Goal: Task Accomplishment & Management: Manage account settings

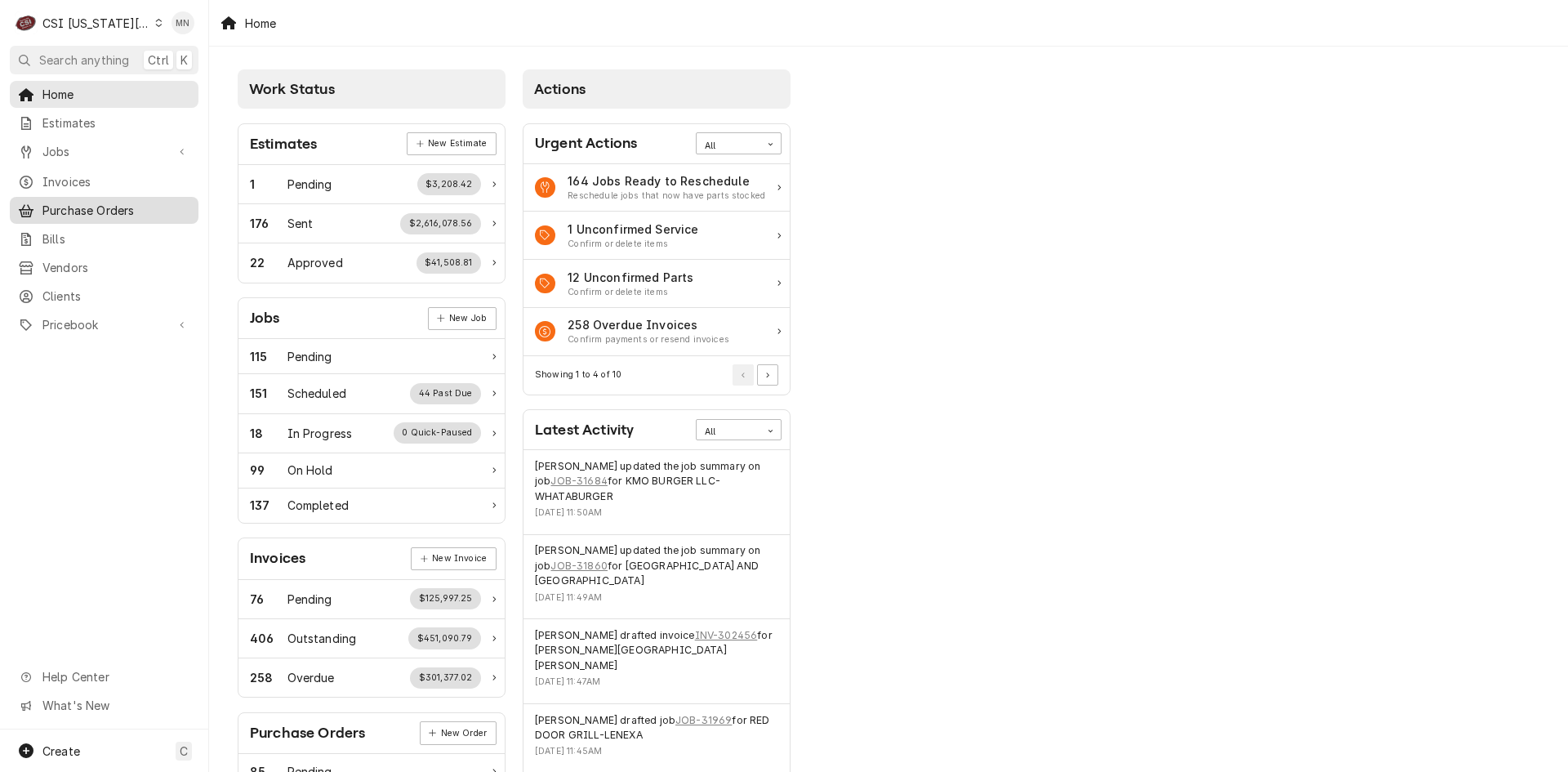
click at [85, 209] on span "Purchase Orders" at bounding box center [116, 210] width 148 height 17
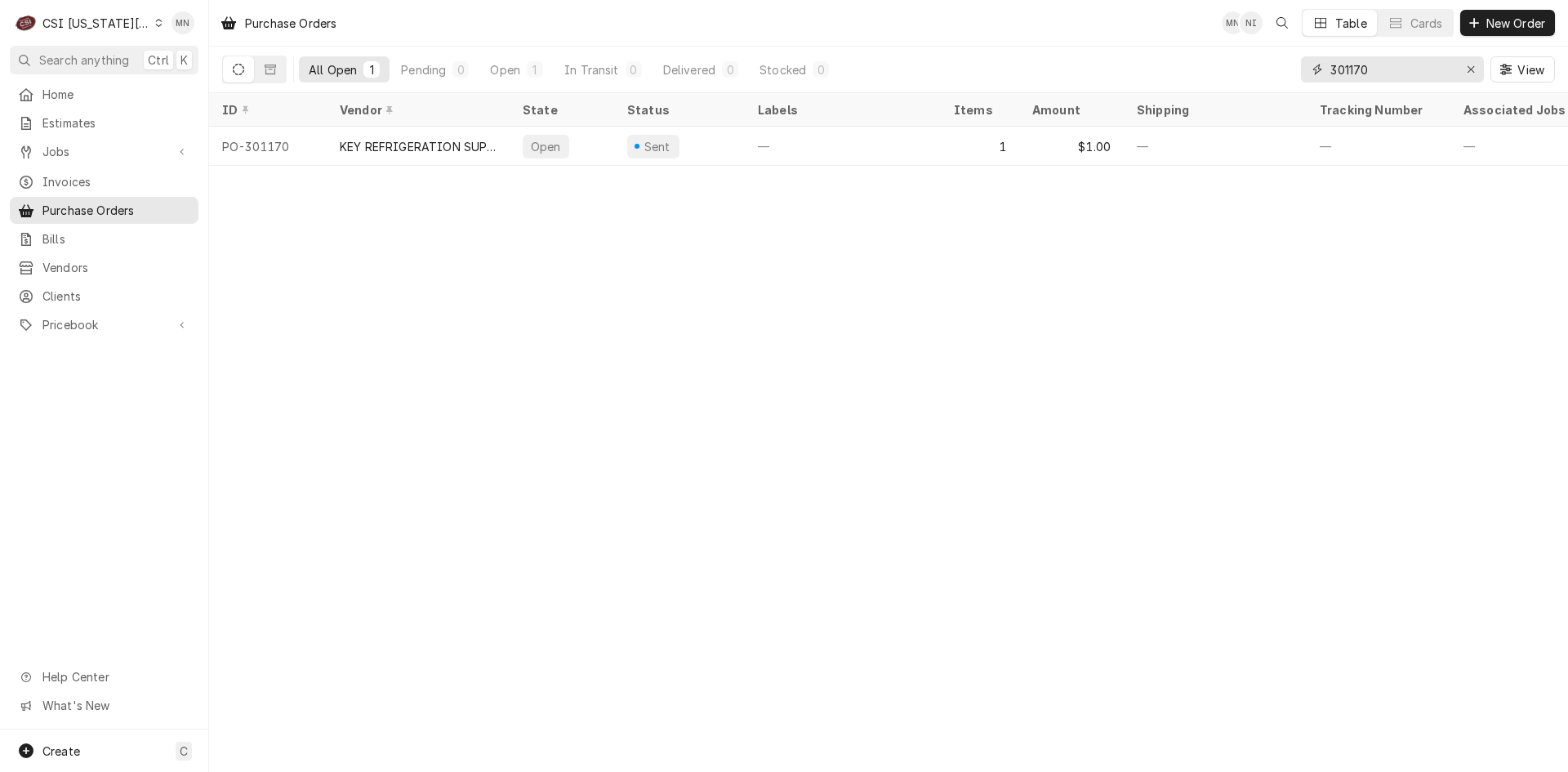
click at [1380, 69] on input "301170" at bounding box center [1392, 69] width 123 height 26
type input "301178"
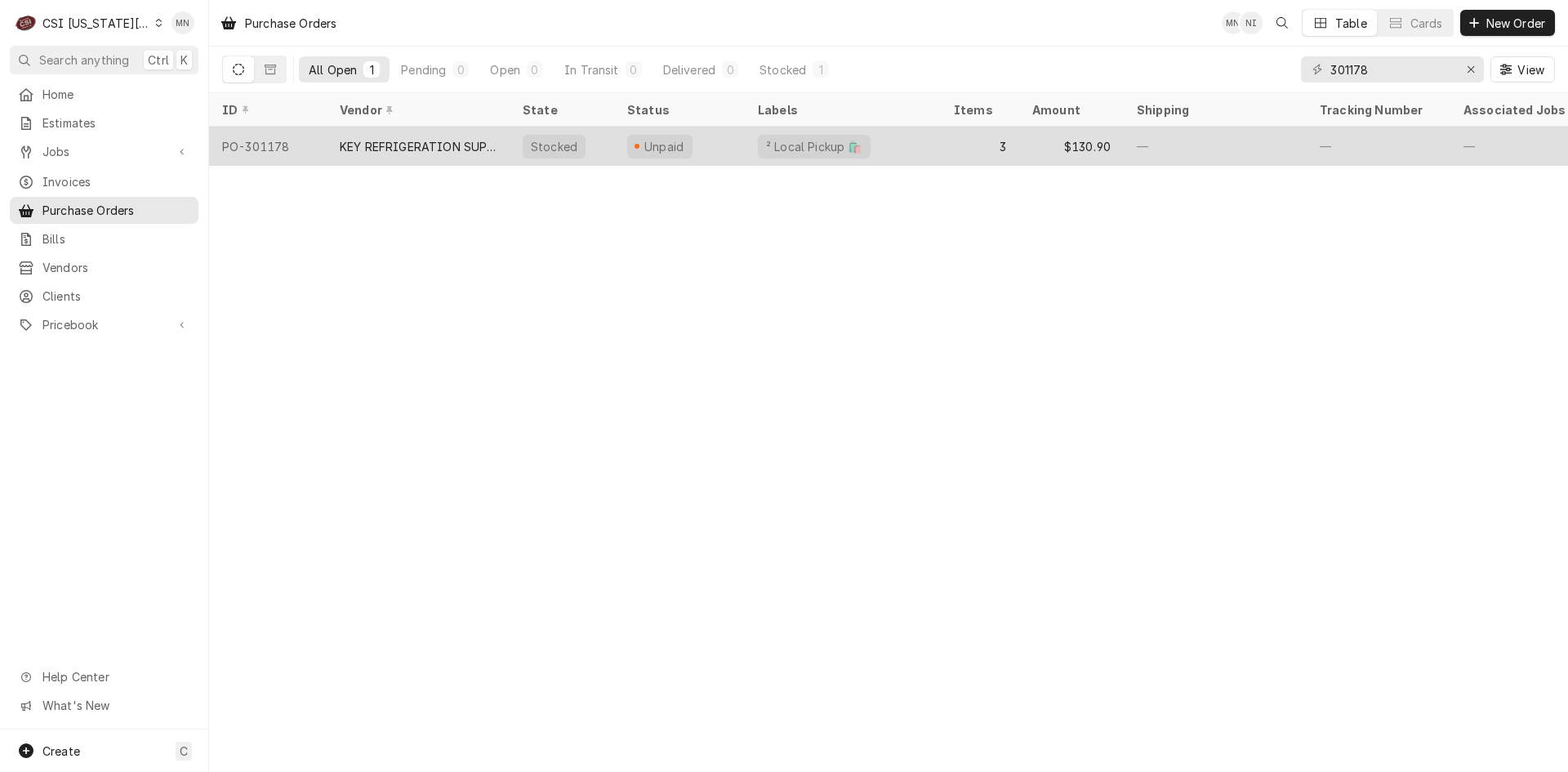
click at [457, 152] on div "KEY REFRIGERATION SUPPLY" at bounding box center [418, 145] width 183 height 39
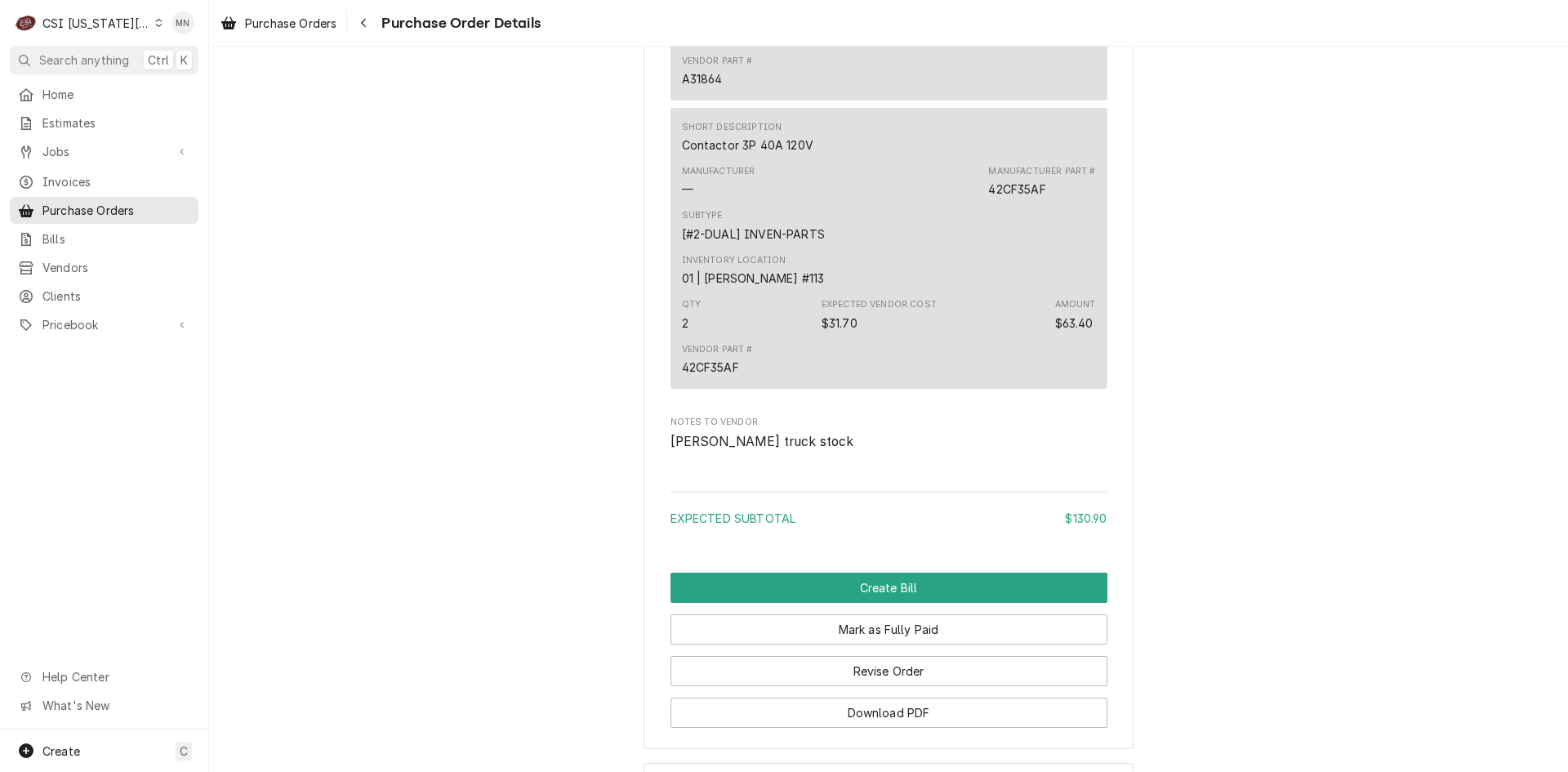
scroll to position [1835, 0]
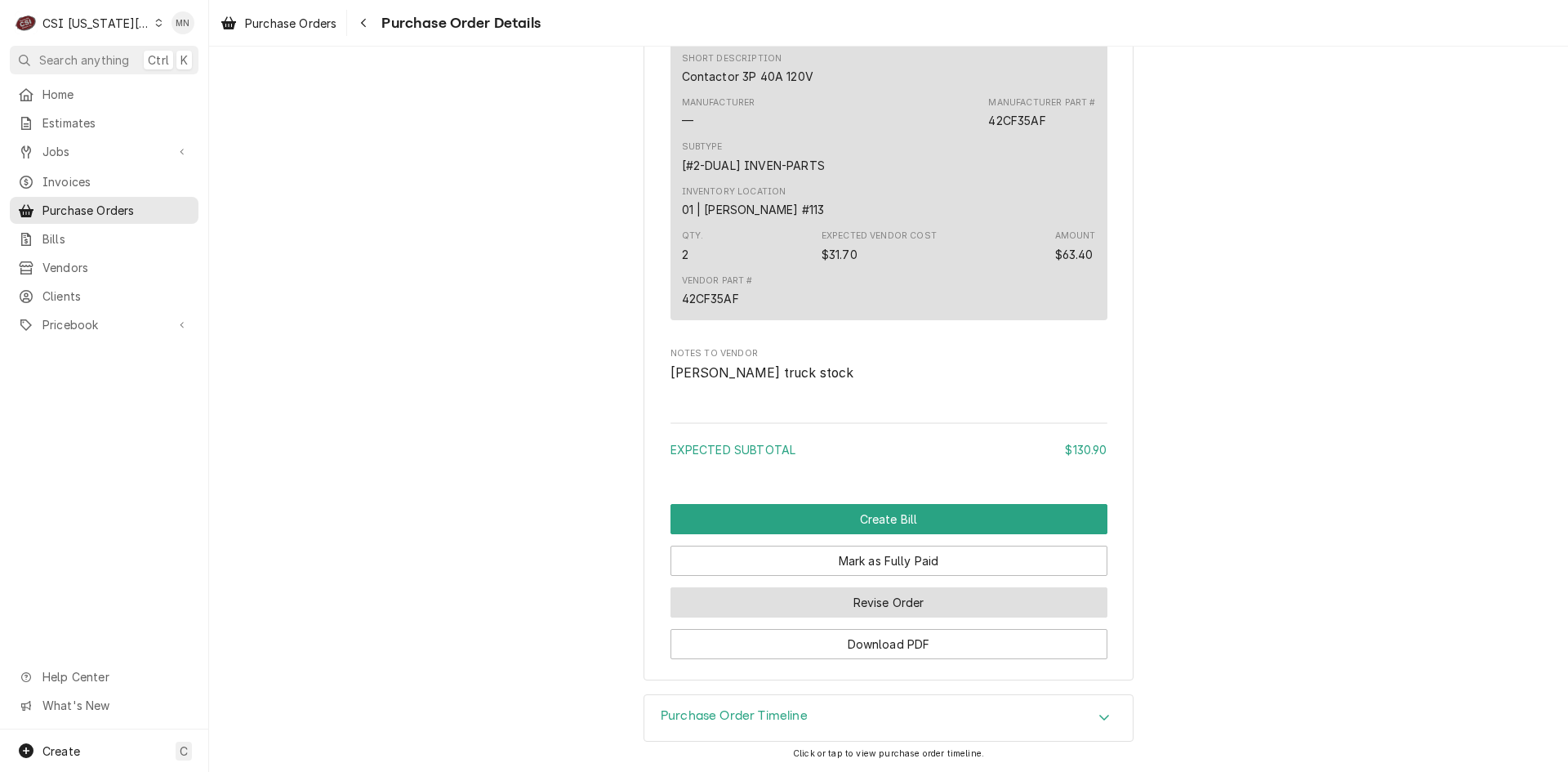
click at [870, 606] on button "Revise Order" at bounding box center [889, 602] width 437 height 30
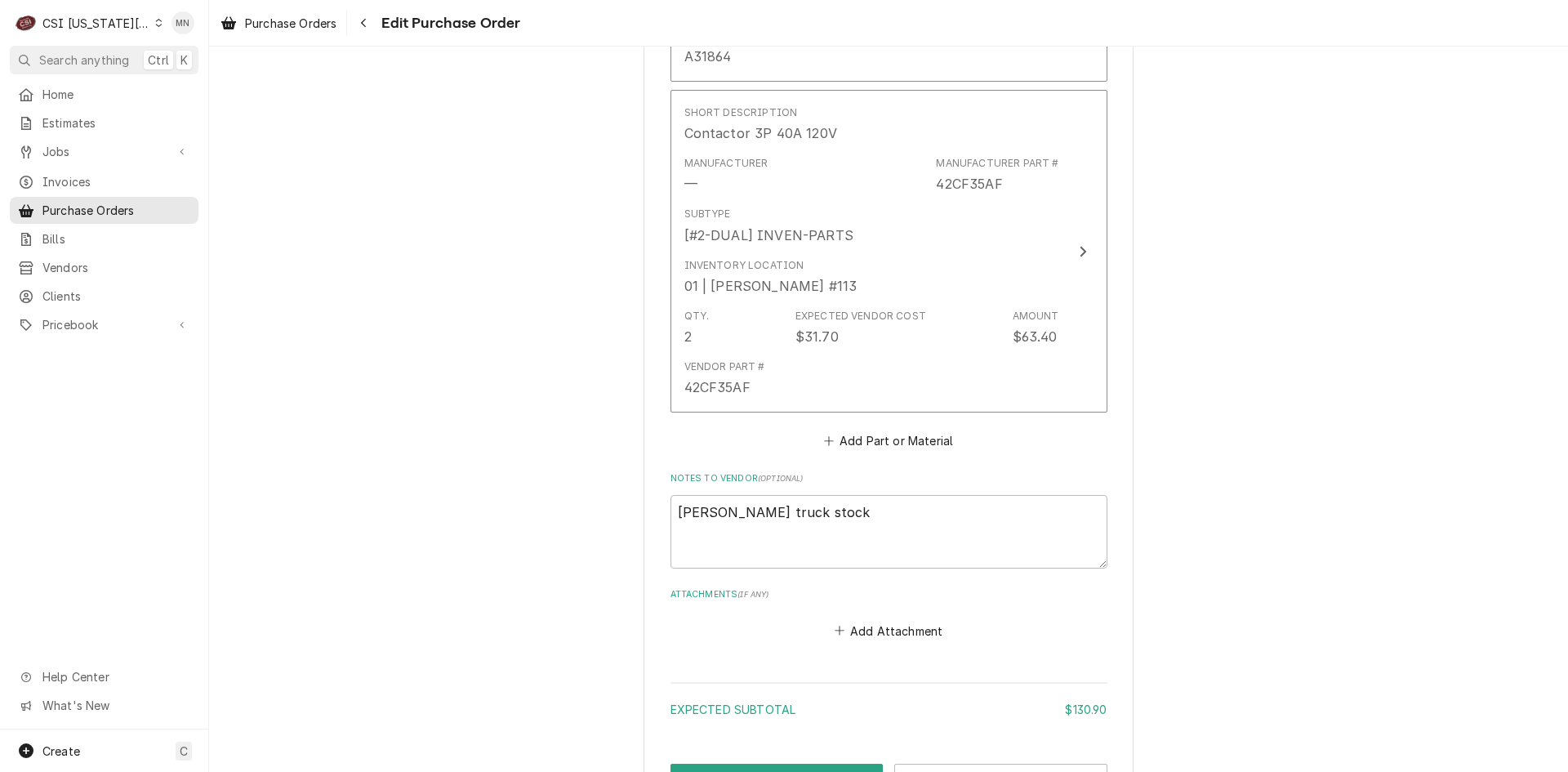
scroll to position [1522, 0]
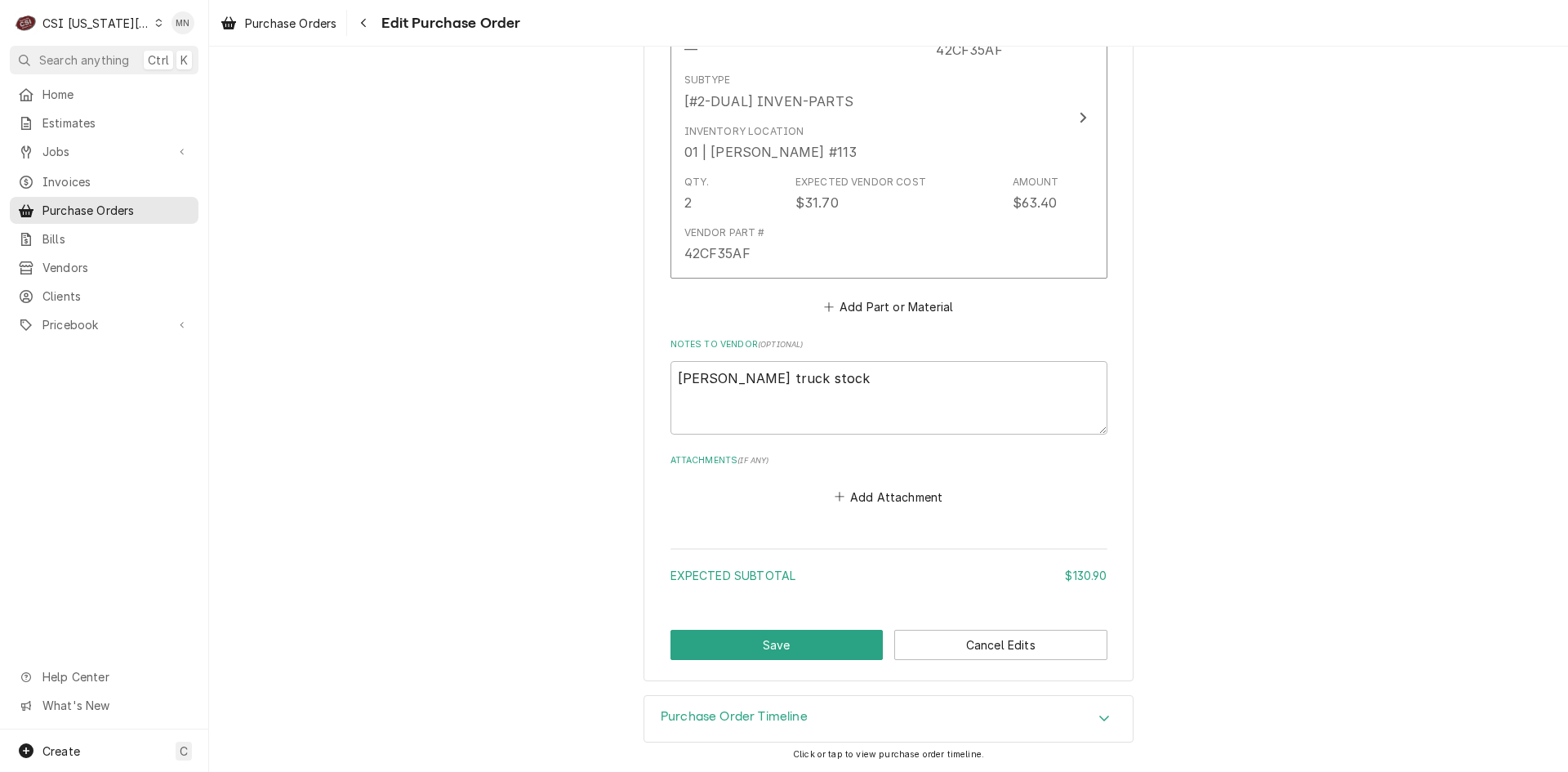
click at [876, 497] on button "Add Attachment" at bounding box center [889, 496] width 114 height 22
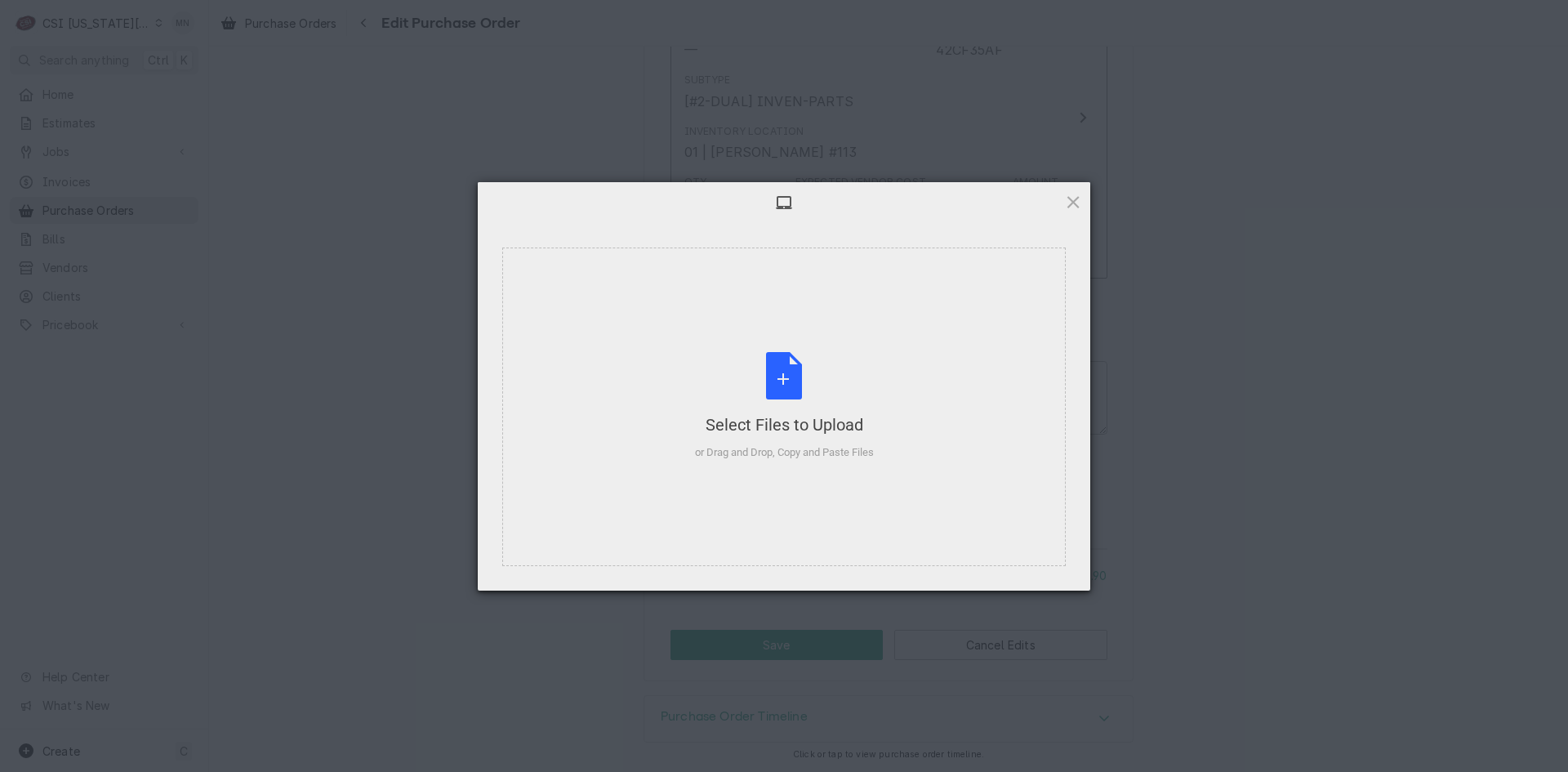
type textarea "x"
click at [793, 415] on div "Select Files to Upload" at bounding box center [784, 424] width 179 height 22
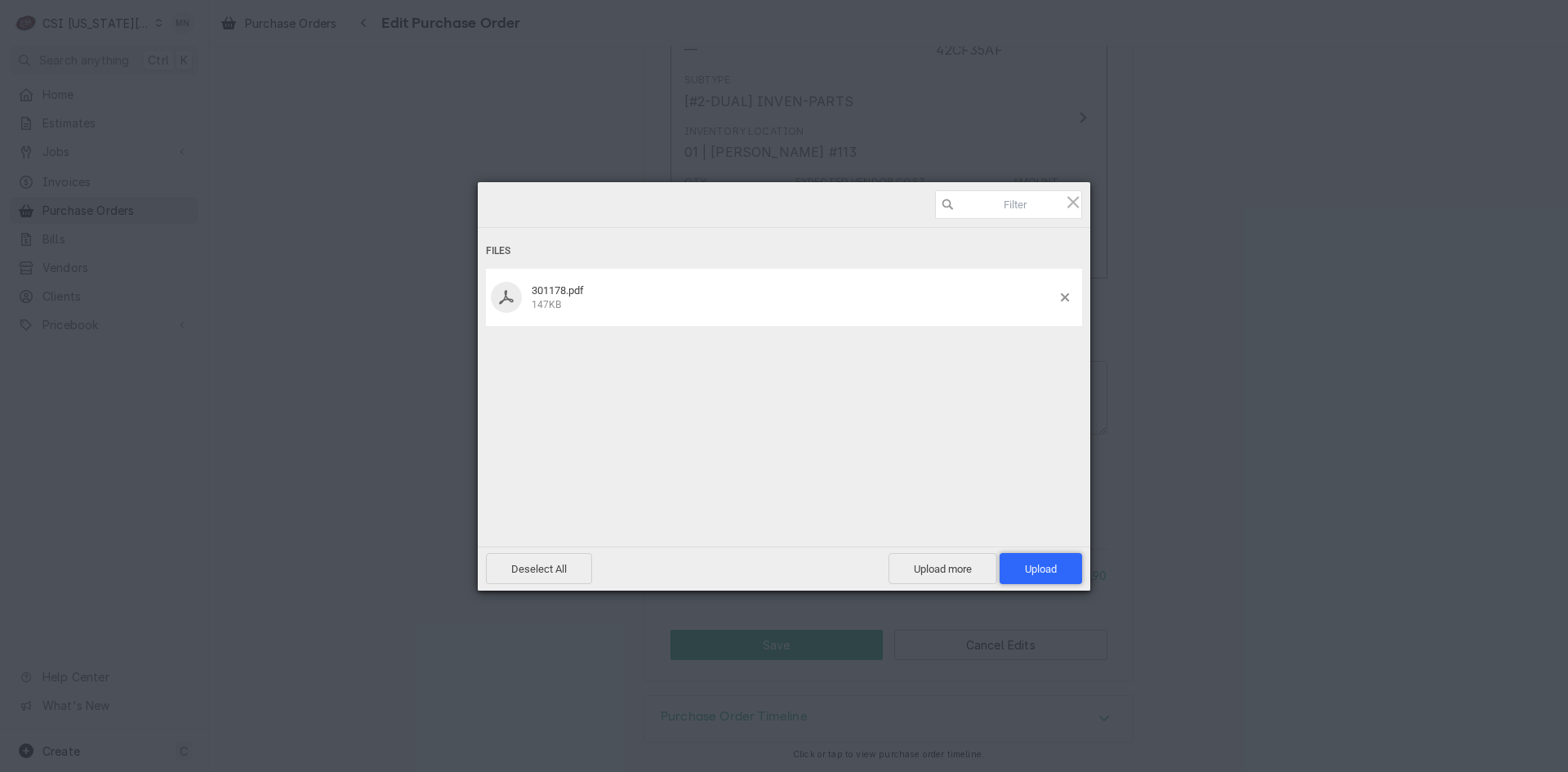
click at [1039, 558] on span "Upload 1" at bounding box center [1041, 569] width 82 height 31
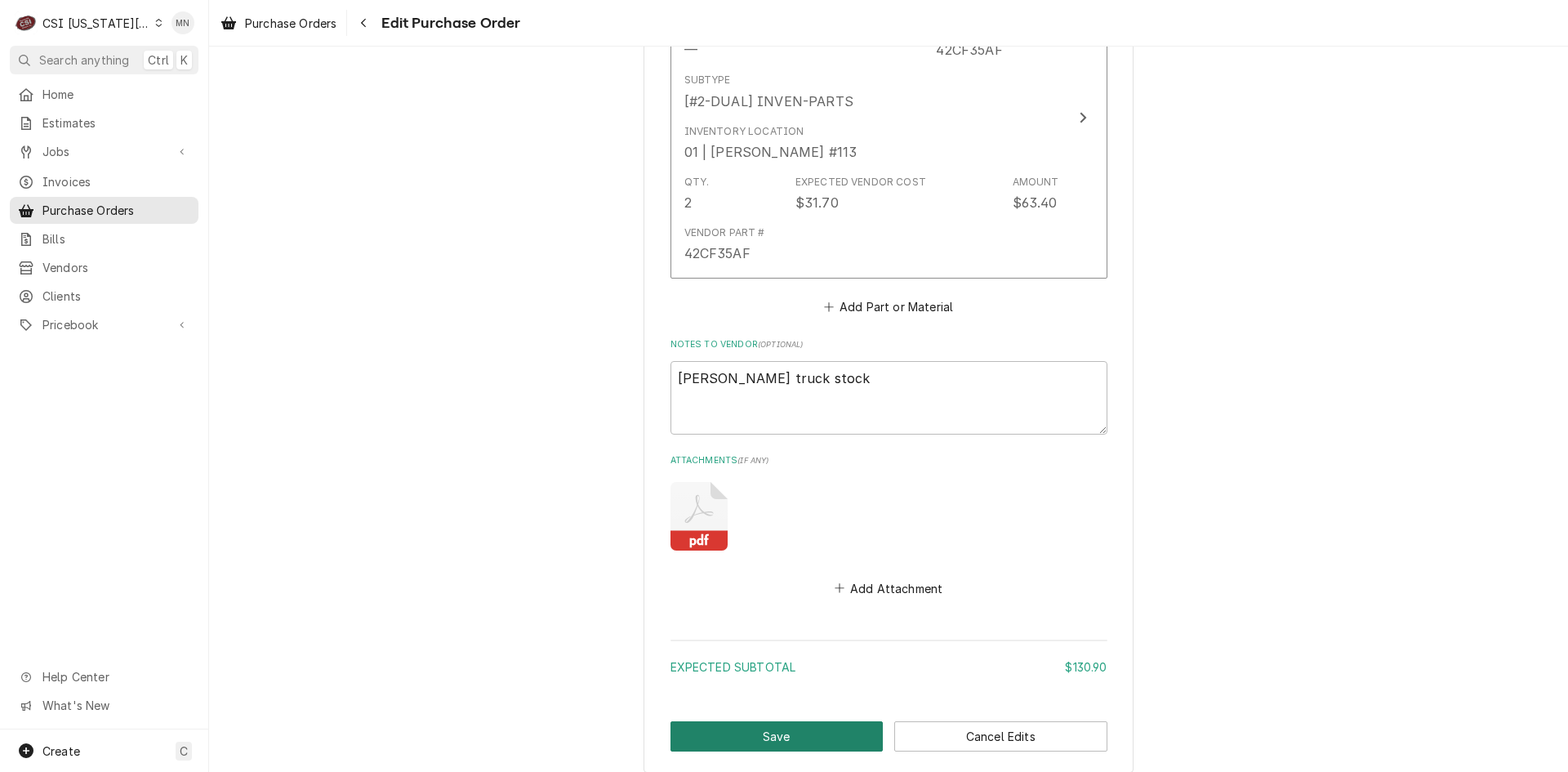
click at [756, 731] on button "Save" at bounding box center [777, 736] width 214 height 30
type textarea "x"
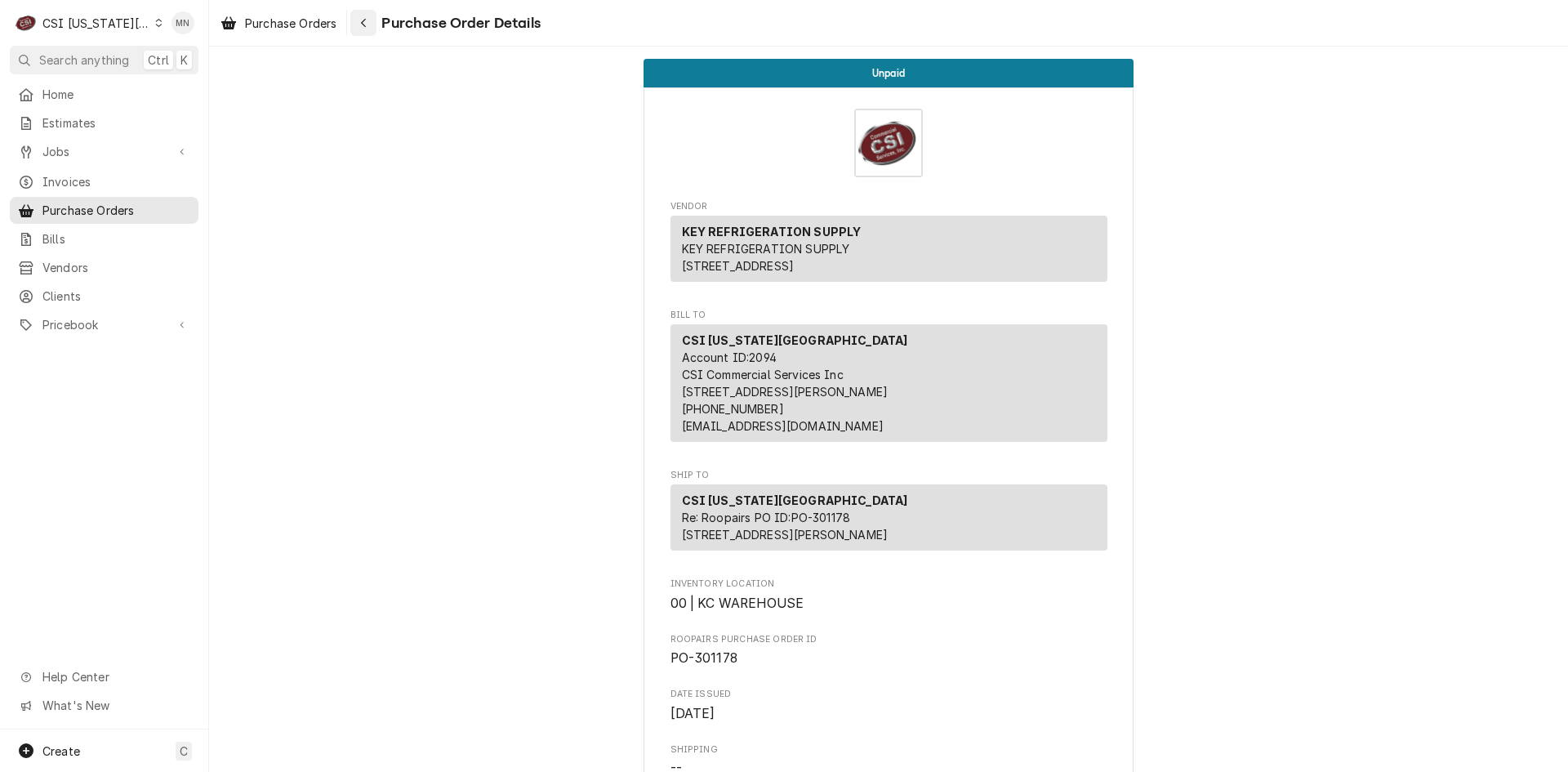
click at [367, 26] on icon "Navigate back" at bounding box center [364, 22] width 8 height 11
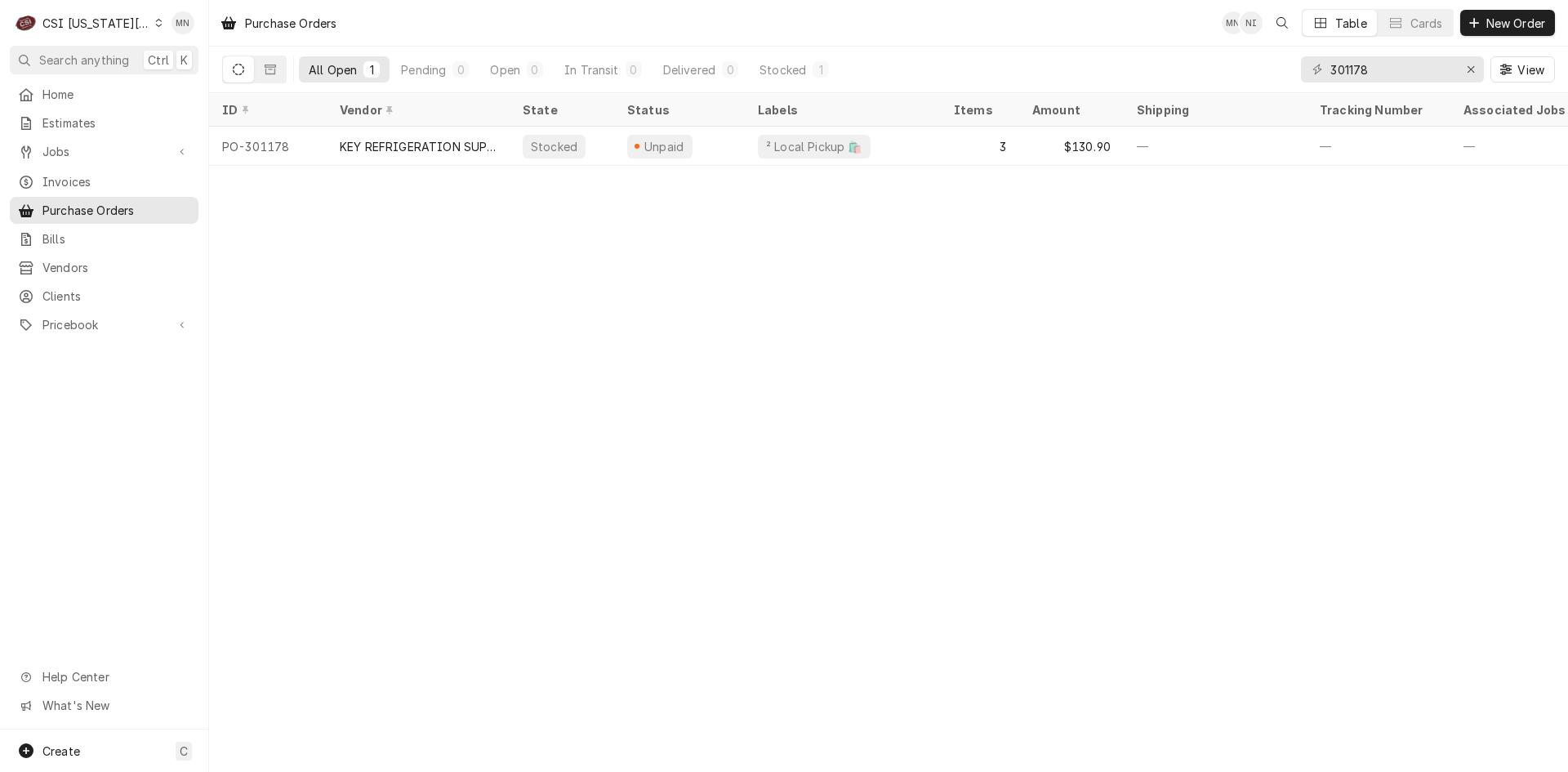
click at [1127, 254] on div "Purchase Orders MN NI Table Cards New Order All Open 1 Pending 0 Open 0 In Tran…" at bounding box center [889, 386] width 1359 height 772
click at [66, 86] on span "Home" at bounding box center [116, 94] width 148 height 17
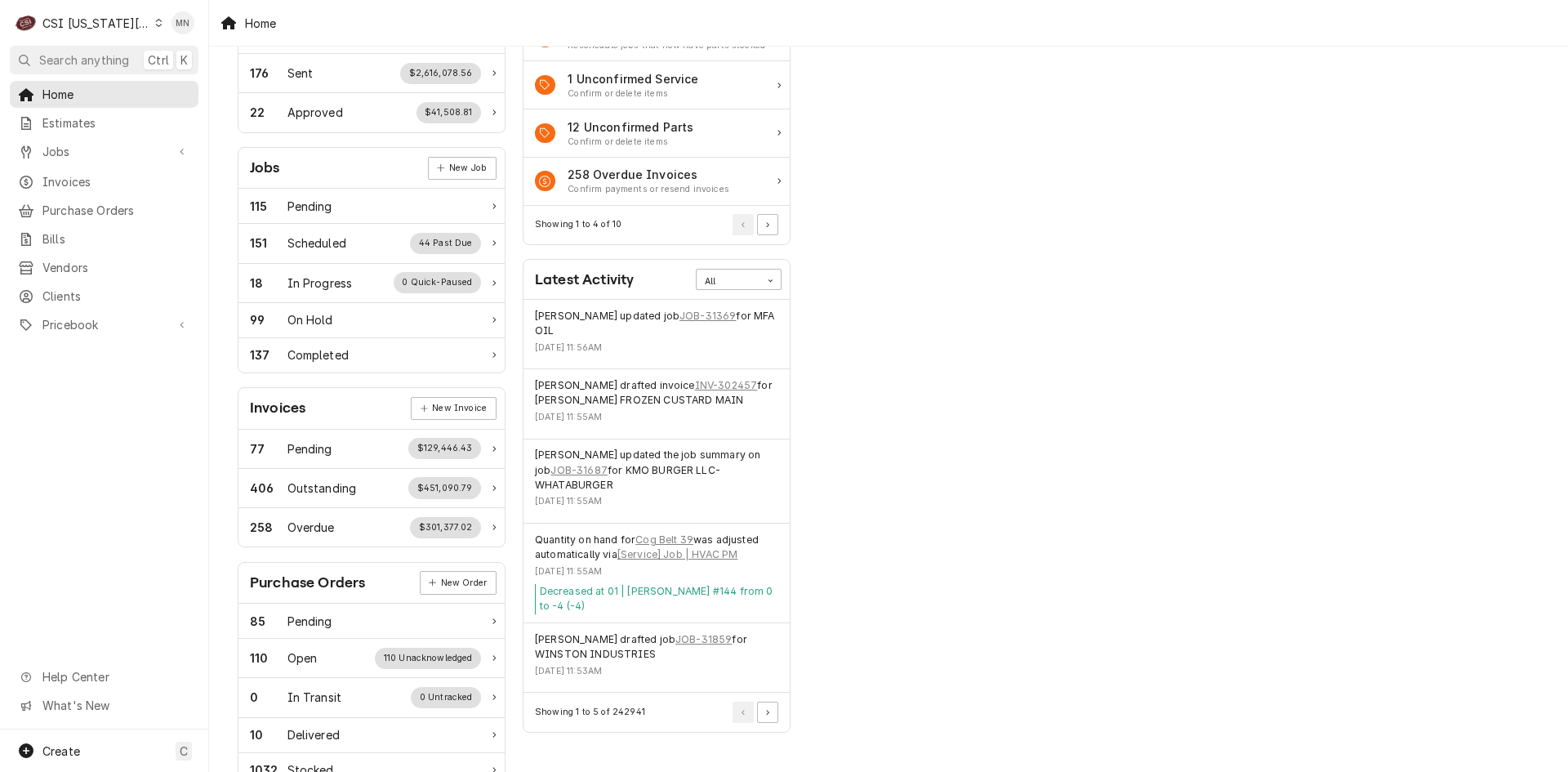
scroll to position [163, 0]
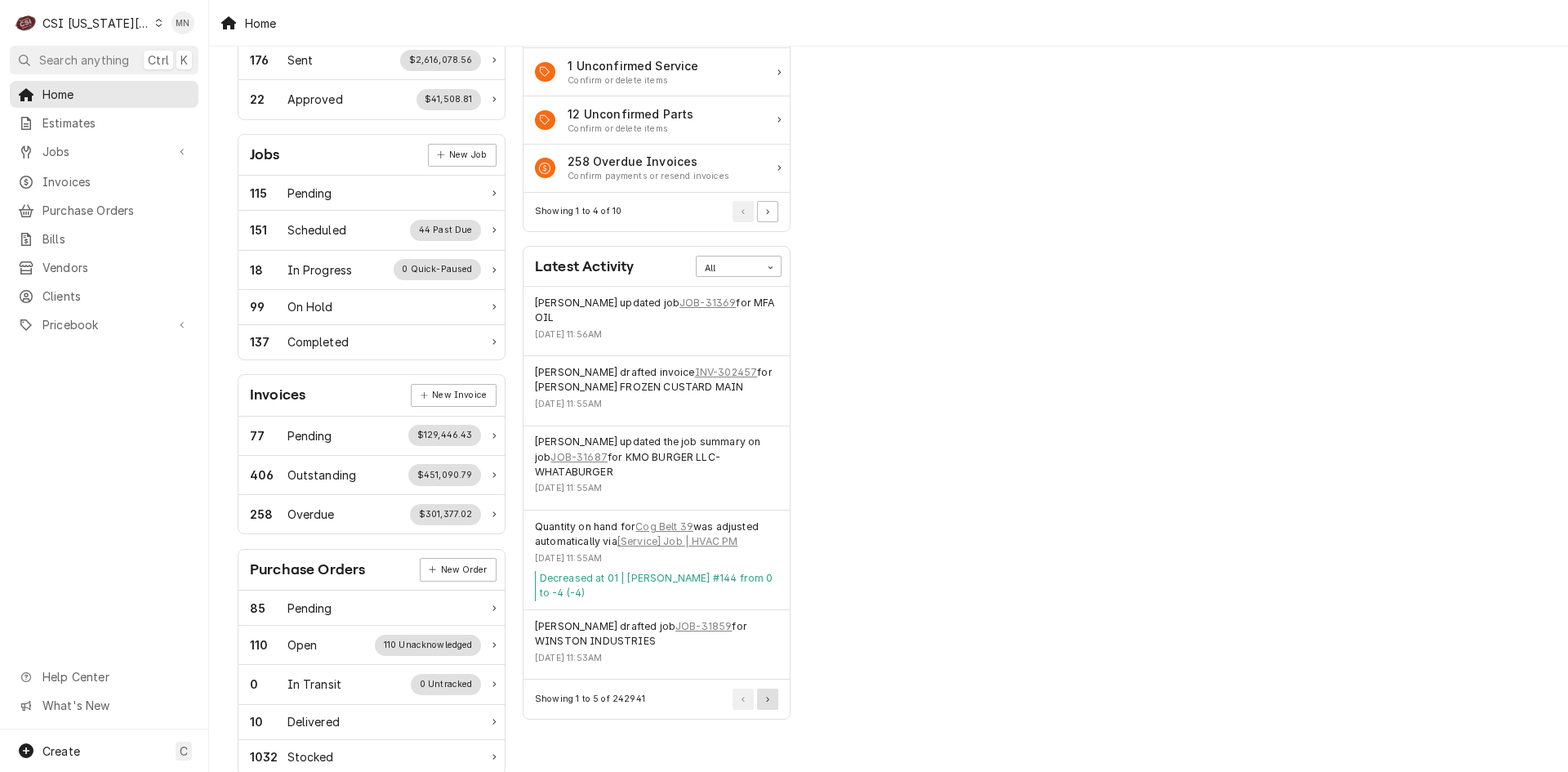
click at [773, 689] on button "Pagination Controls" at bounding box center [768, 699] width 22 height 22
